Goal: Information Seeking & Learning: Find specific page/section

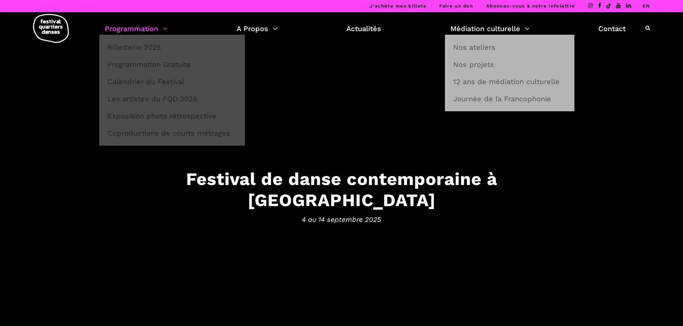
click at [136, 30] on link "Programmation" at bounding box center [136, 29] width 63 height 12
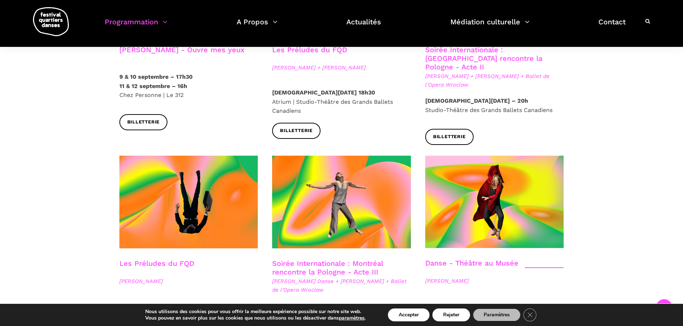
scroll to position [609, 0]
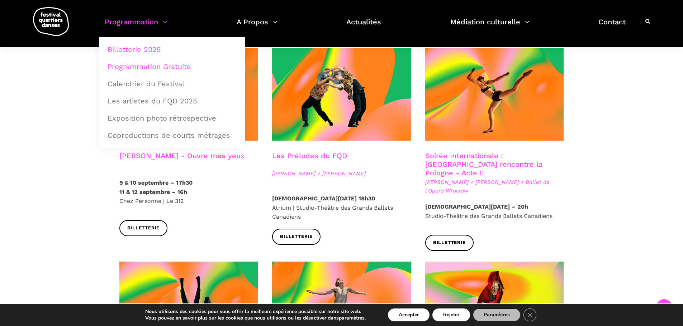
click at [146, 69] on link "Programmation Gratuite" at bounding box center [172, 66] width 138 height 16
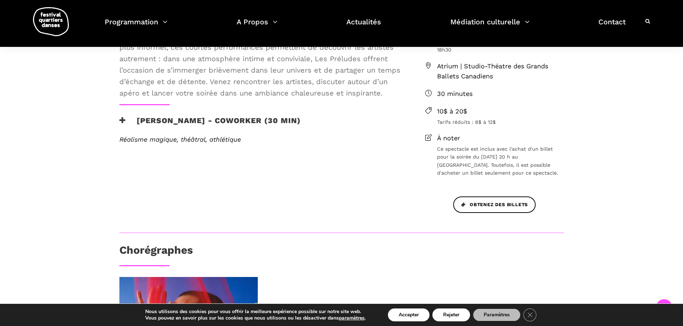
scroll to position [502, 0]
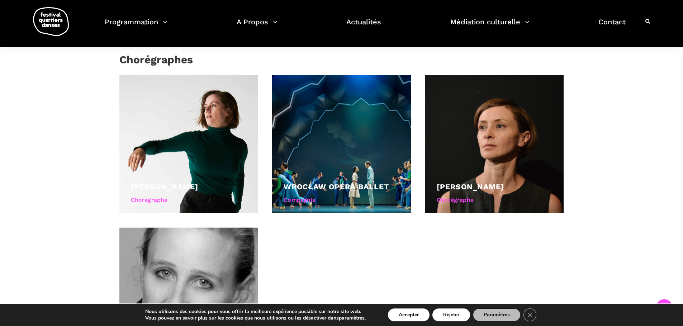
scroll to position [466, 0]
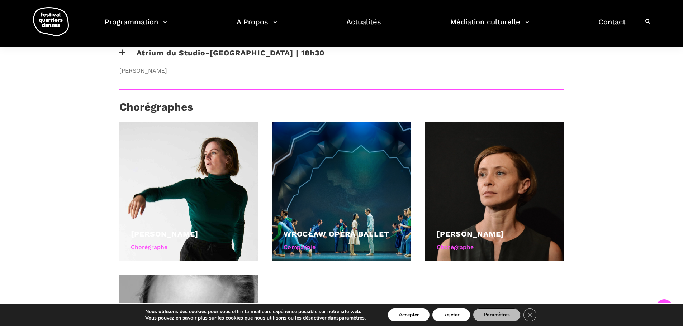
click at [649, 23] on icon at bounding box center [647, 21] width 5 height 5
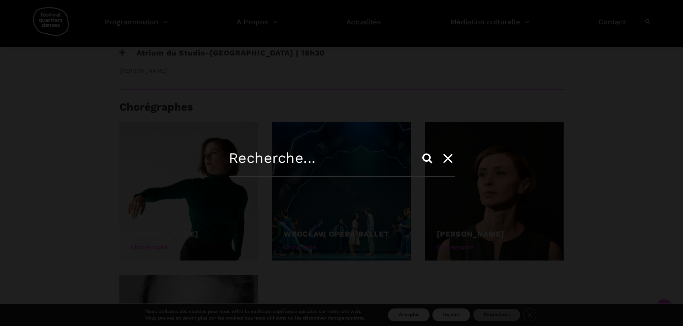
click at [296, 159] on input "text" at bounding box center [342, 163] width 226 height 27
type input "hoor malas"
click at [418, 150] on input "Search" at bounding box center [426, 158] width 17 height 17
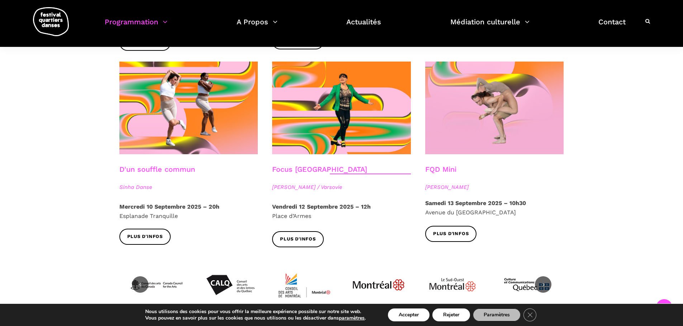
scroll to position [788, 0]
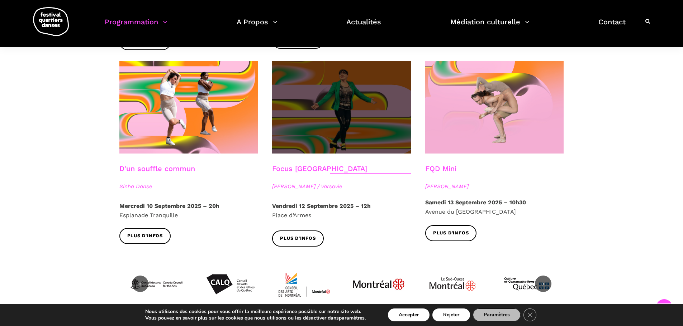
click at [349, 116] on span at bounding box center [341, 107] width 139 height 93
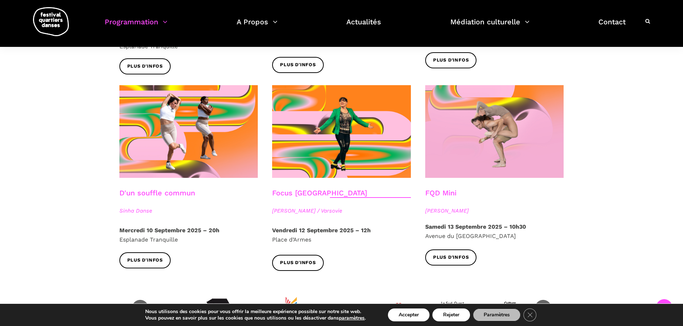
scroll to position [752, 0]
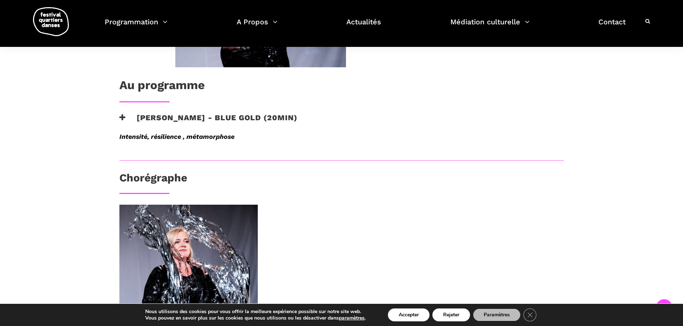
scroll to position [215, 0]
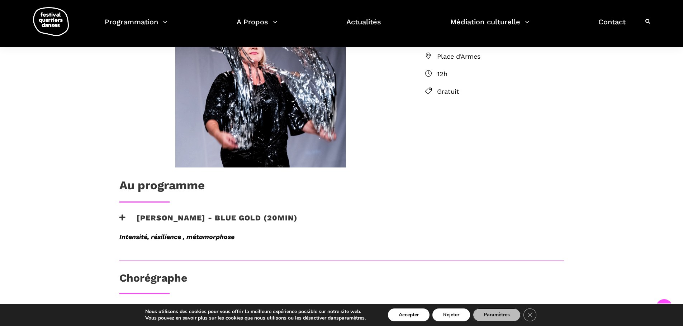
click at [154, 221] on h3 "[PERSON_NAME] - Blue Gold (20min)" at bounding box center [208, 223] width 178 height 18
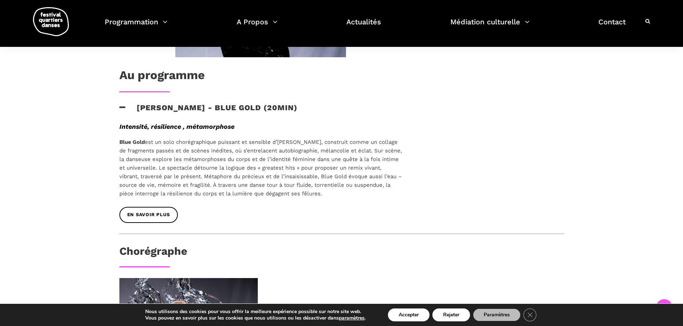
scroll to position [322, 0]
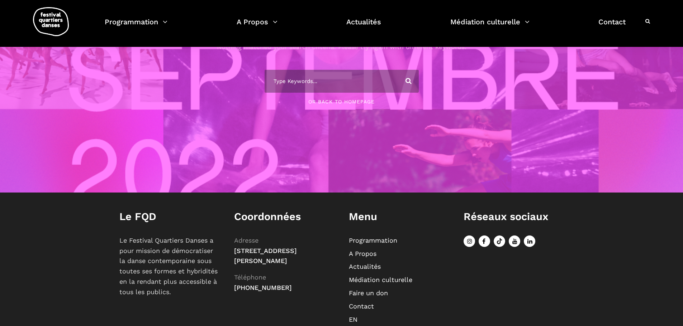
scroll to position [99, 0]
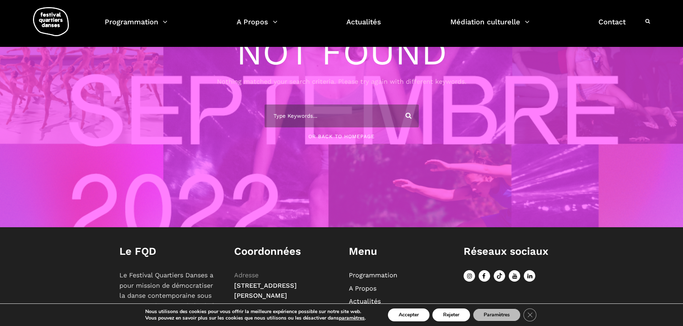
click at [286, 116] on input "text" at bounding box center [341, 116] width 154 height 23
type input "hoor"
click at [395, 105] on input "Search" at bounding box center [407, 116] width 24 height 23
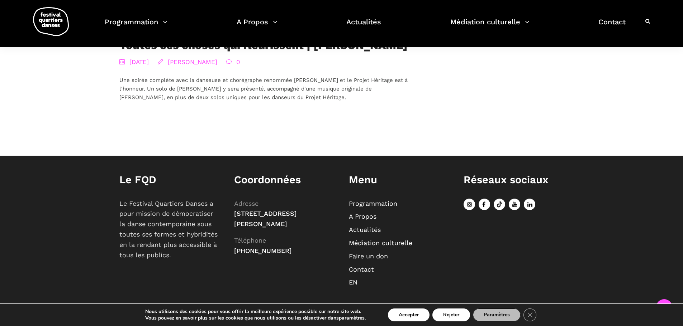
scroll to position [101, 0]
